Goal: Information Seeking & Learning: Find specific fact

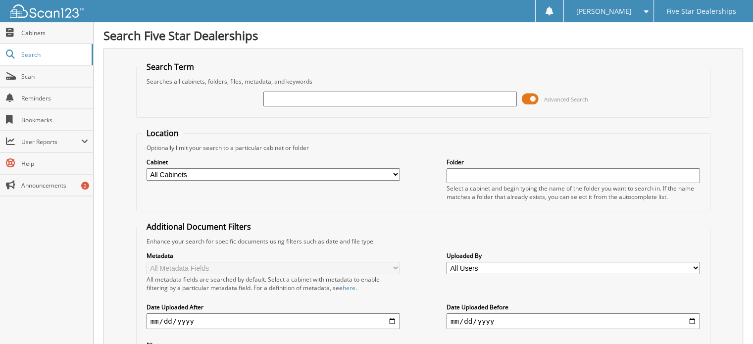
click at [351, 95] on input "text" at bounding box center [390, 99] width 254 height 15
type input "[PERSON_NAME]"
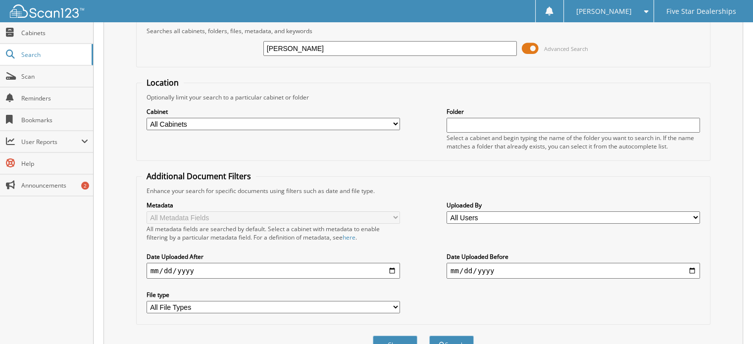
scroll to position [99, 0]
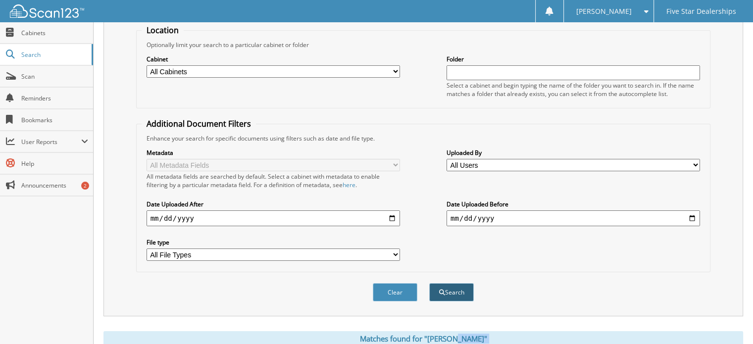
click at [455, 283] on button "Search" at bounding box center [451, 292] width 45 height 18
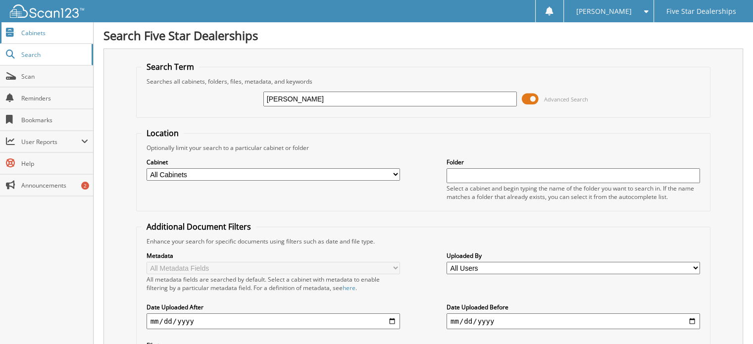
click at [39, 34] on span "Cabinets" at bounding box center [54, 33] width 67 height 8
click at [319, 97] on input "text" at bounding box center [390, 99] width 254 height 15
type input "BLACKBURN"
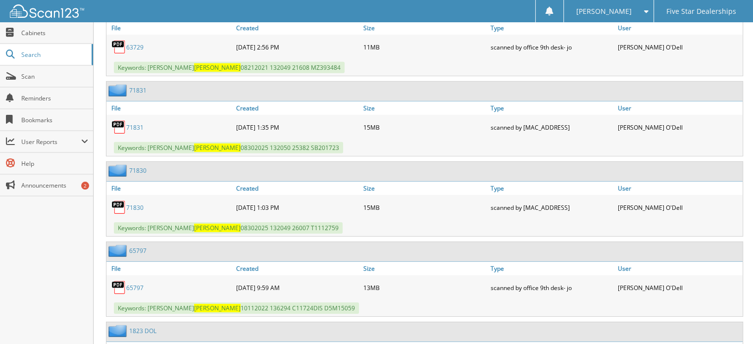
scroll to position [2972, 0]
